Goal: Navigation & Orientation: Find specific page/section

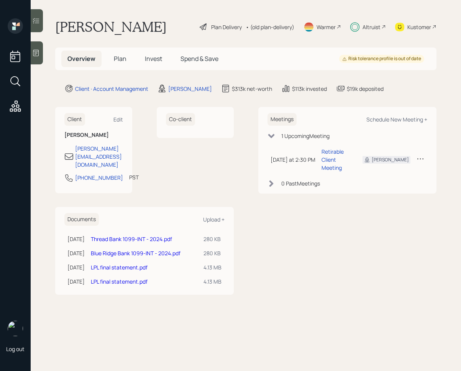
click at [39, 19] on icon at bounding box center [36, 21] width 8 height 8
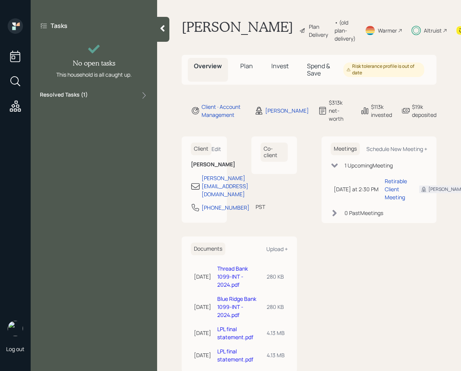
click at [114, 100] on div "Tasks No open tasks This household is all caught up. Resolved Tasks ( 1 )" at bounding box center [94, 60] width 126 height 85
click at [114, 96] on div "Resolved Tasks ( 1 )" at bounding box center [94, 95] width 108 height 9
